Goal: Task Accomplishment & Management: Complete application form

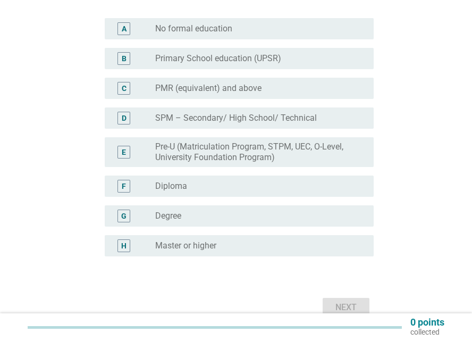
scroll to position [159, 0]
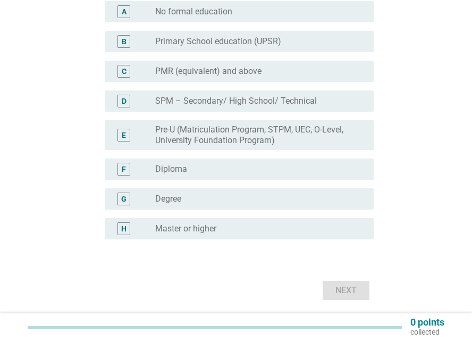
click at [127, 202] on div "G" at bounding box center [123, 198] width 13 height 13
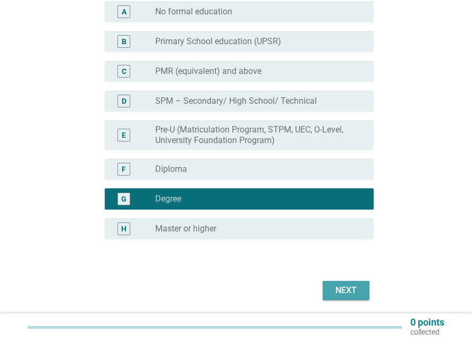
click at [350, 291] on div "Next" at bounding box center [346, 290] width 30 height 13
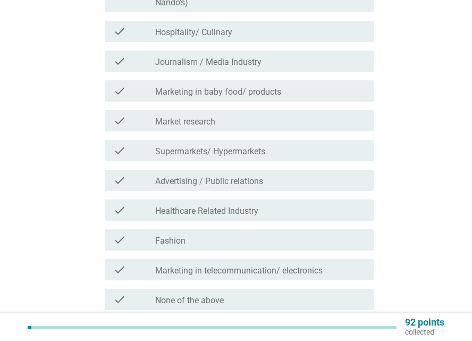
scroll to position [266, 0]
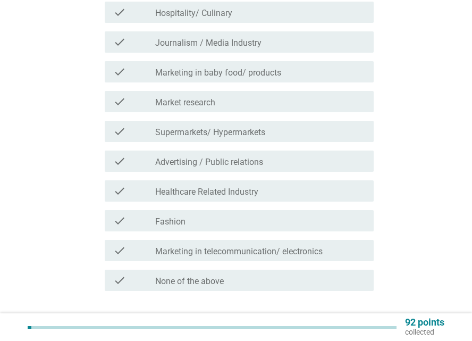
click at [228, 186] on label "Healthcare Related Industry" at bounding box center [206, 191] width 103 height 11
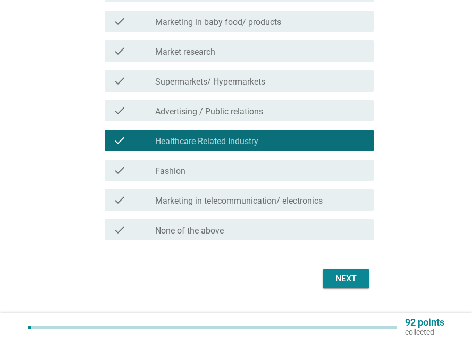
scroll to position [323, 0]
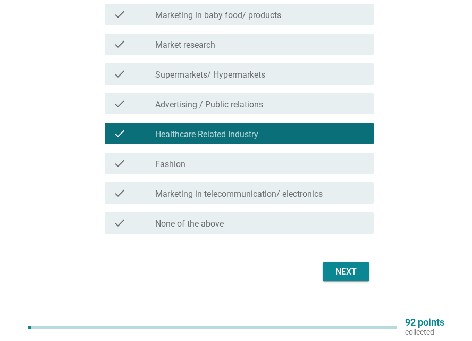
click at [354, 265] on div "Next" at bounding box center [346, 271] width 30 height 13
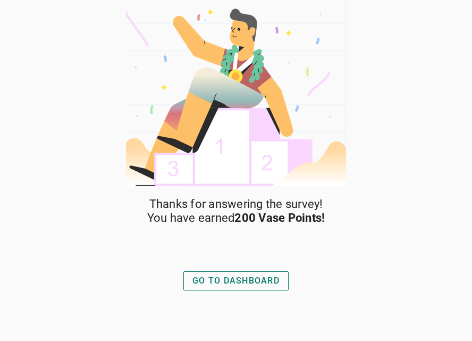
click at [243, 279] on div "GO TO DASHBOARD" at bounding box center [235, 280] width 87 height 13
